Goal: Task Accomplishment & Management: Complete application form

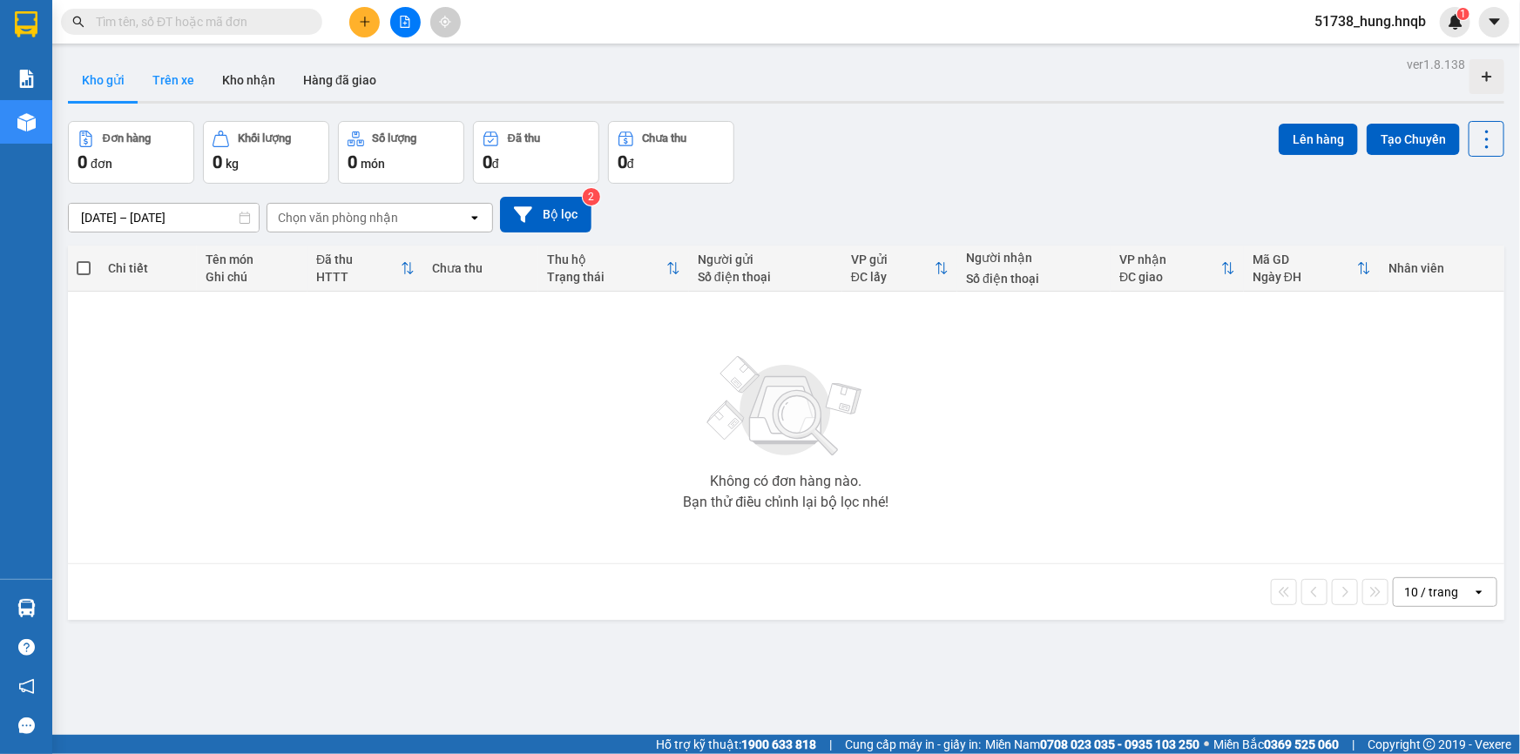
click at [175, 88] on button "Trên xe" at bounding box center [173, 80] width 70 height 42
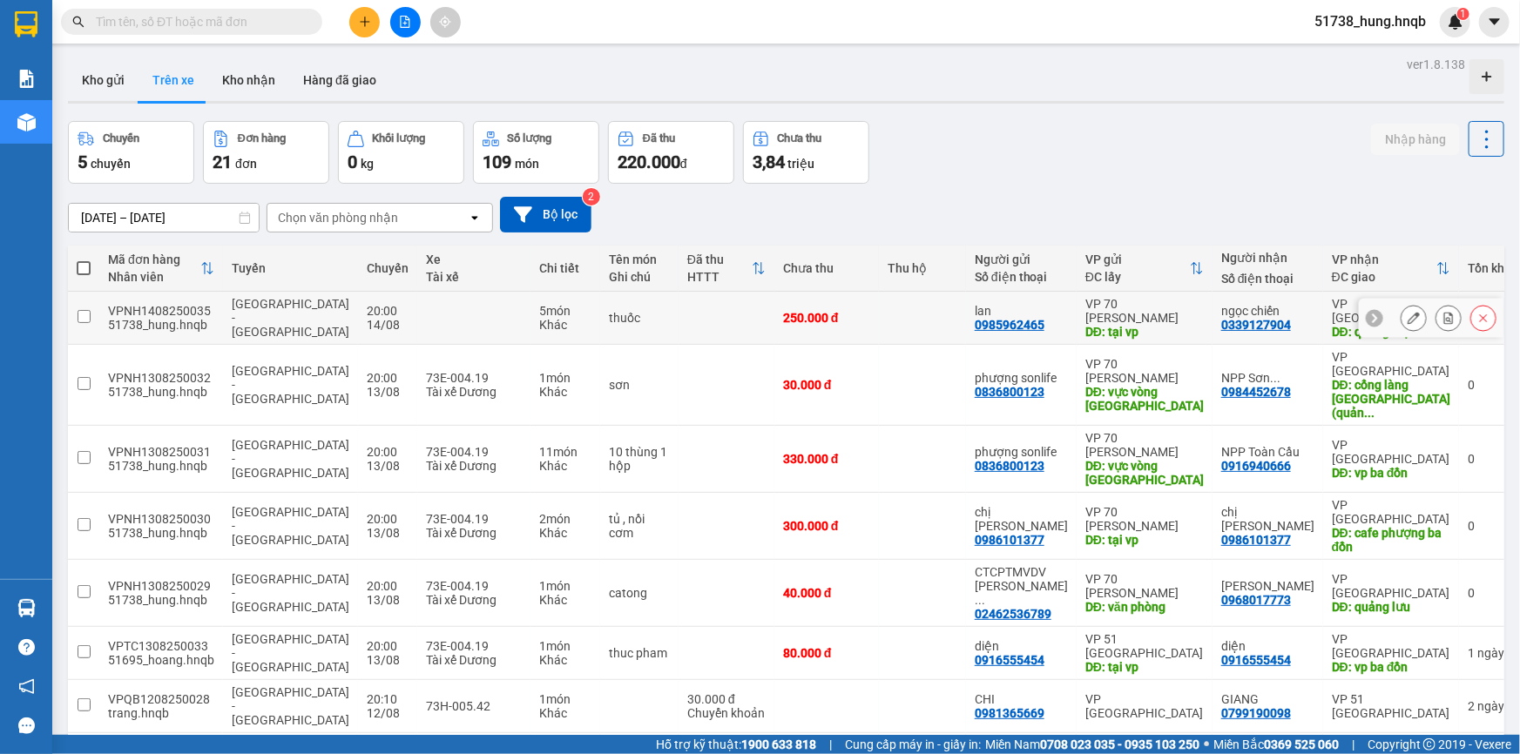
click at [1407, 321] on icon at bounding box center [1413, 318] width 12 height 12
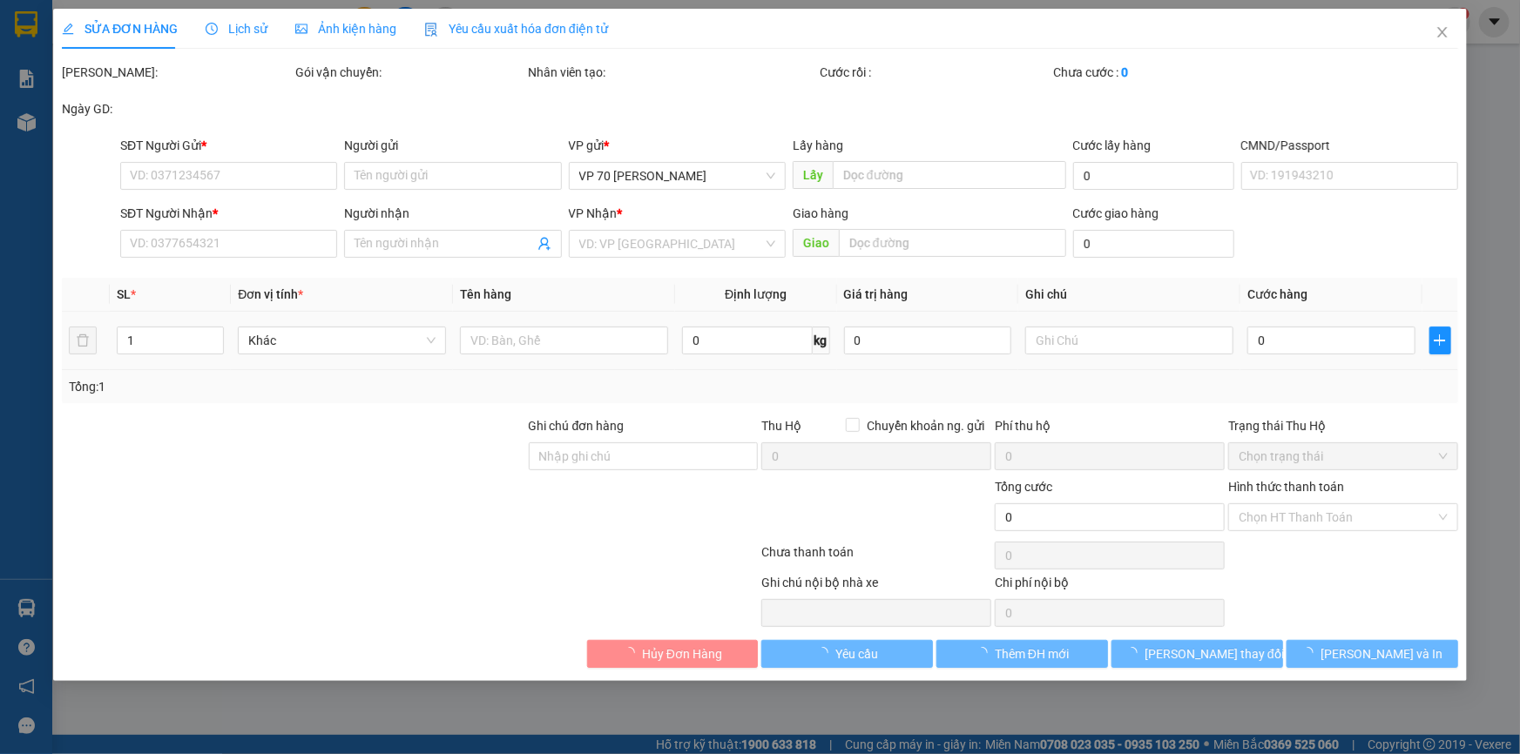
type input "0985962465"
type input "lan"
type input "tại vp"
type input "0339127904"
type input "ngọc chiến"
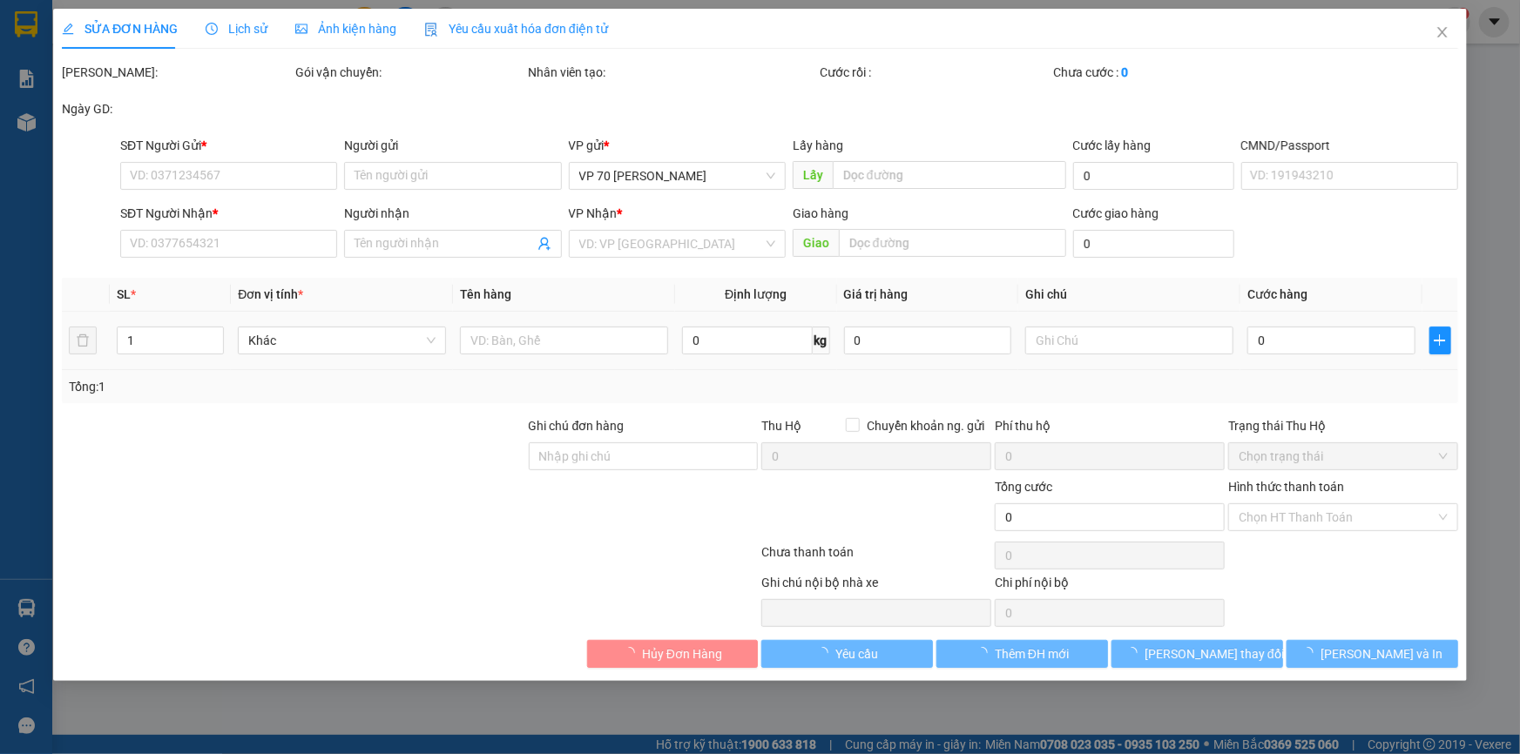
type input "quảng thạch"
type input "ĐTT Tiền mặt"
type input "250.000"
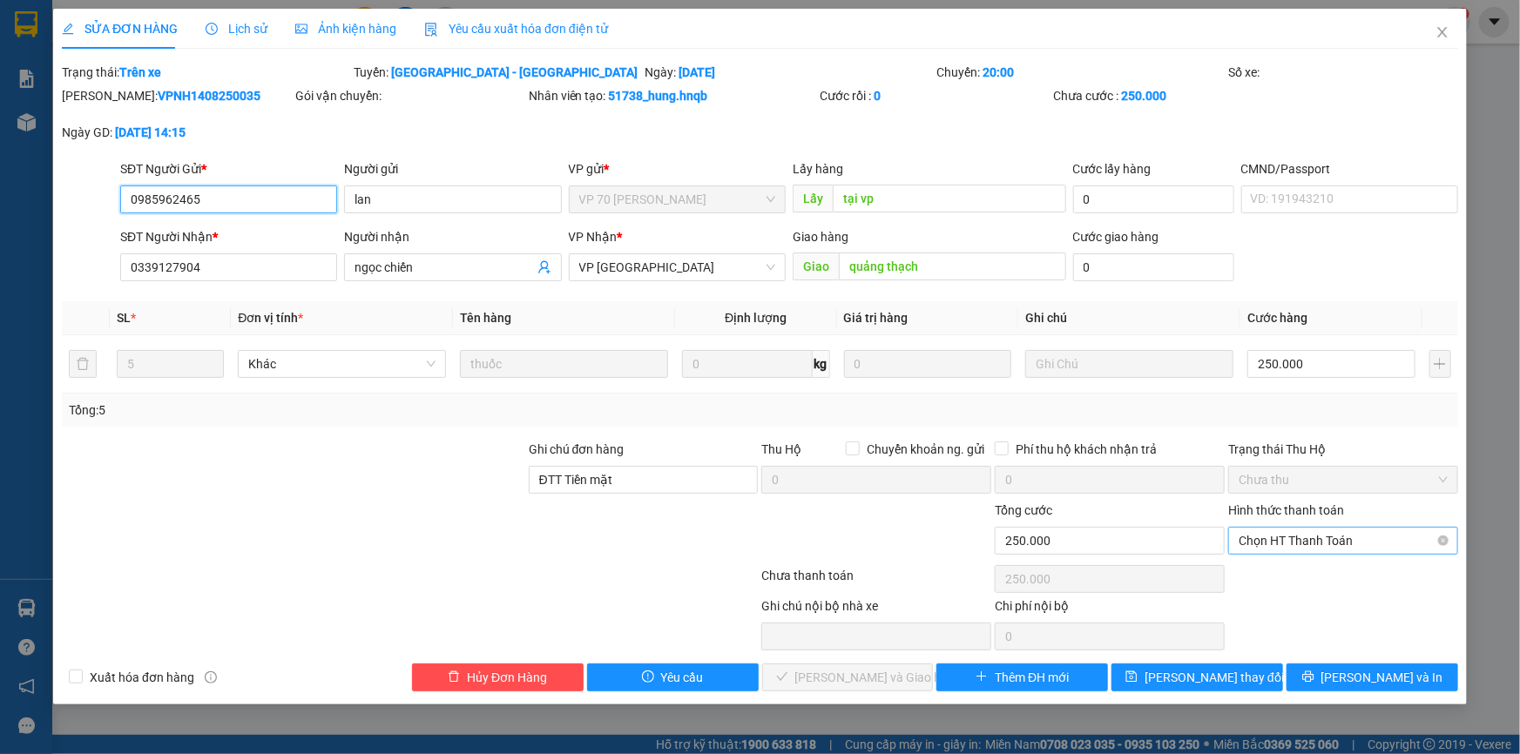
click at [1391, 538] on span "Chọn HT Thanh Toán" at bounding box center [1342, 541] width 209 height 26
click at [893, 538] on div at bounding box center [875, 531] width 233 height 61
click at [1389, 542] on span "Chọn HT Thanh Toán" at bounding box center [1342, 541] width 209 height 26
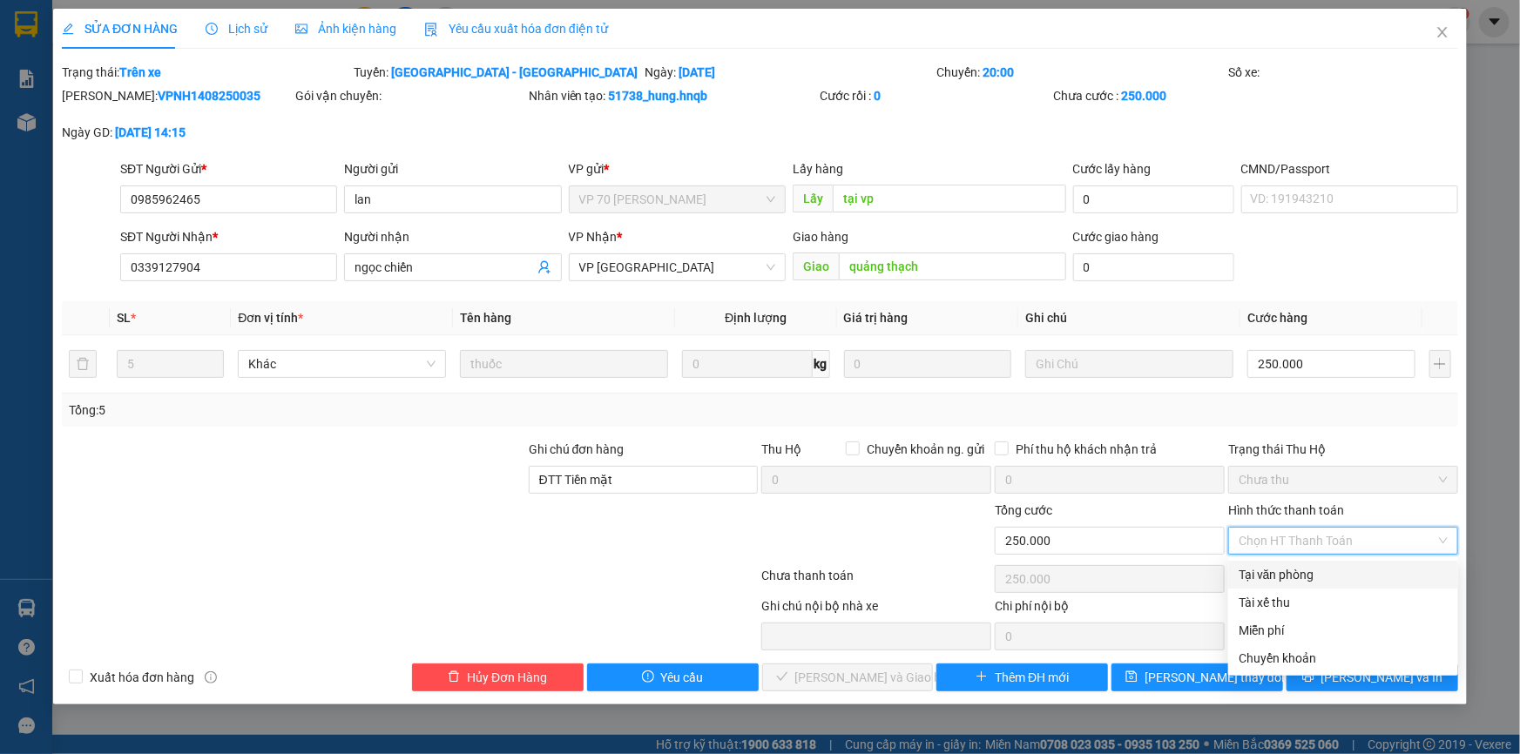
click at [1292, 574] on div "Tại văn phòng" at bounding box center [1342, 574] width 209 height 19
type input "0"
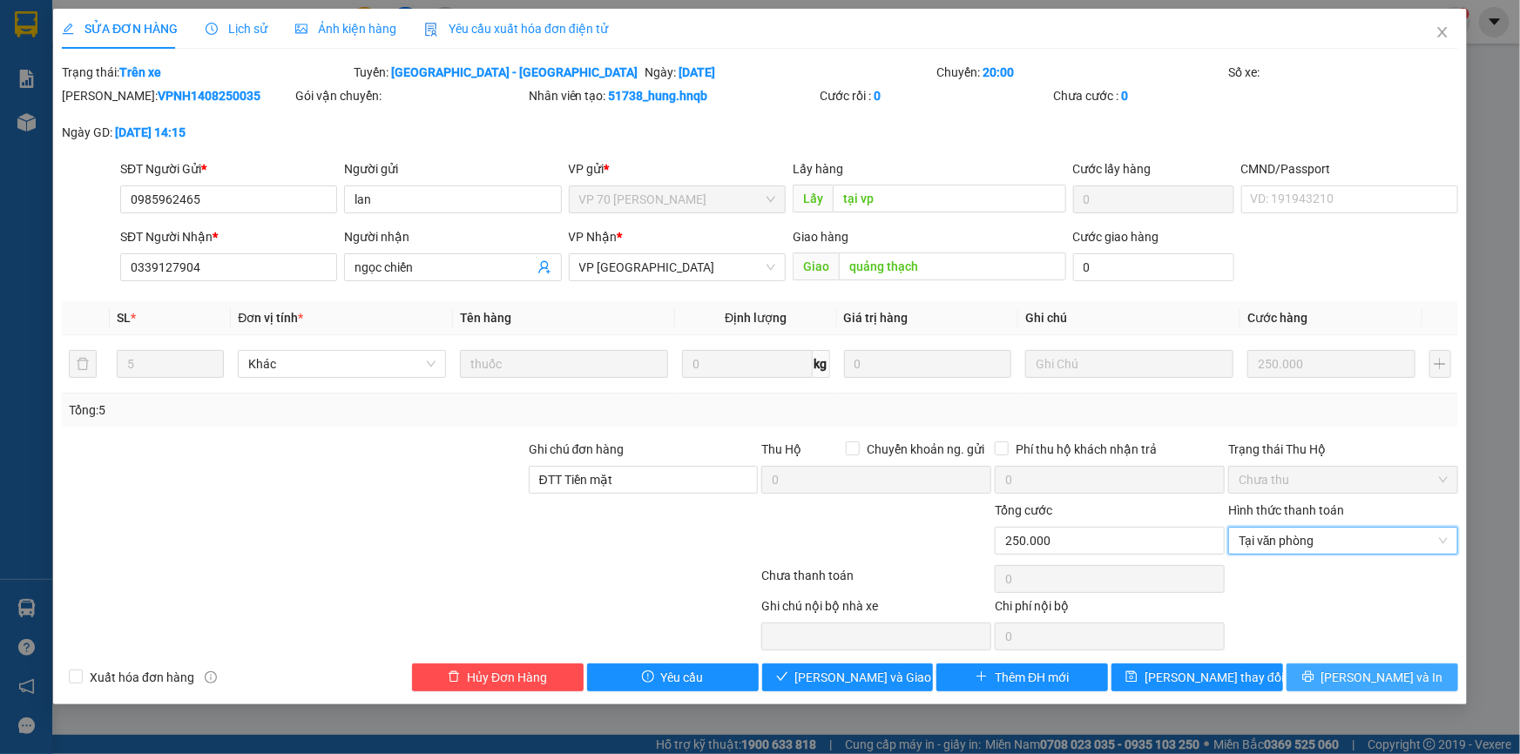
click at [1367, 677] on span "[PERSON_NAME] và In" at bounding box center [1382, 677] width 122 height 19
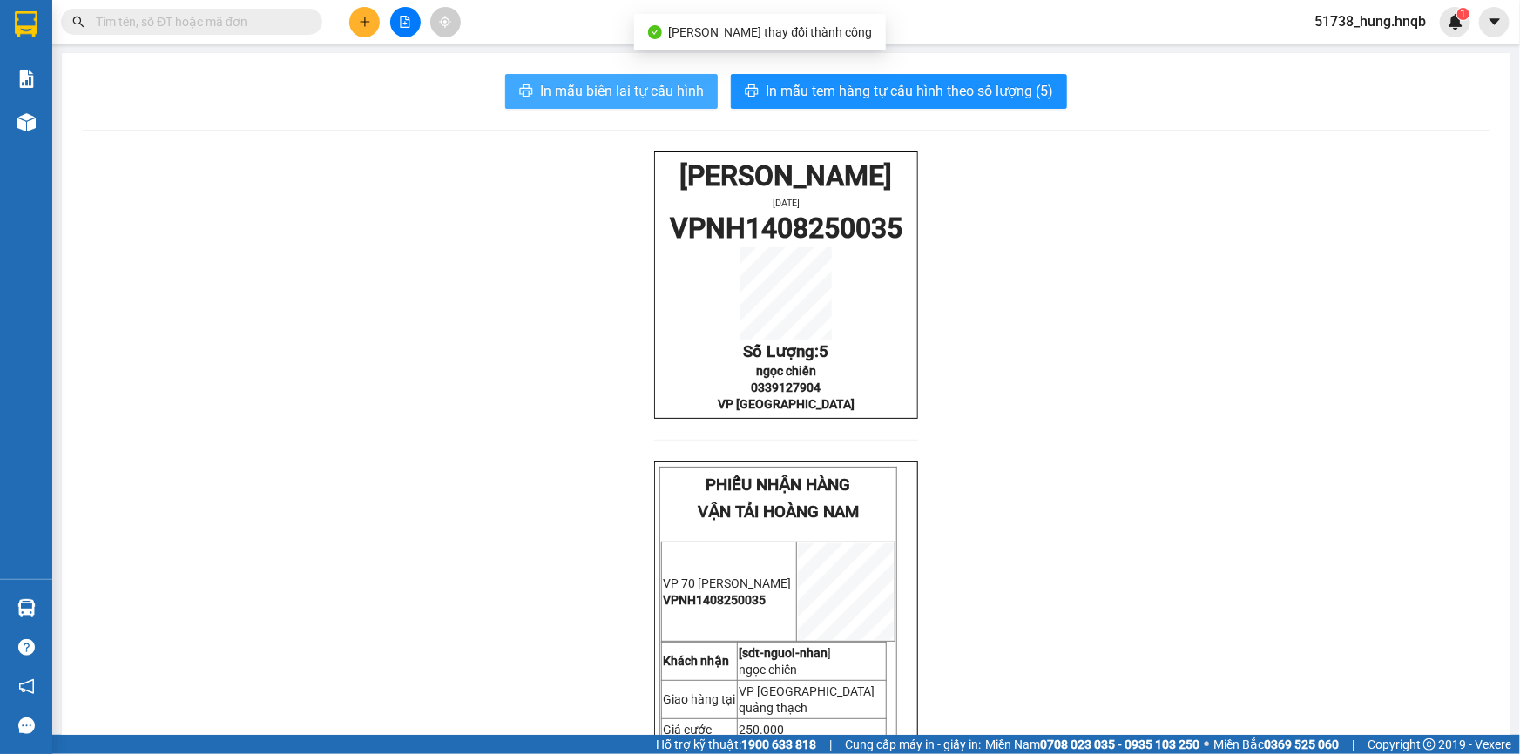
click at [548, 98] on span "In mẫu biên lai tự cấu hình" at bounding box center [622, 91] width 164 height 22
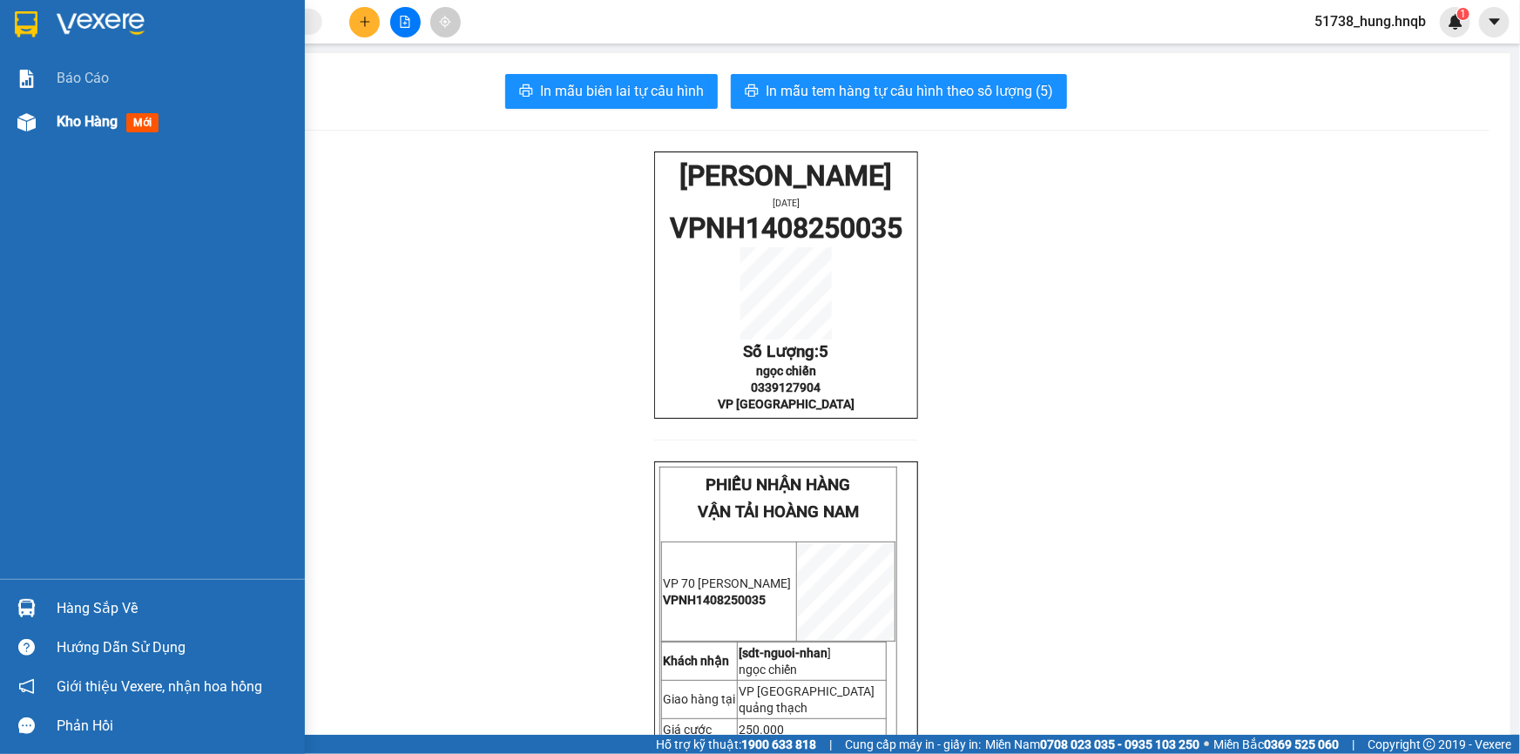
click at [31, 125] on img at bounding box center [26, 122] width 18 height 18
